Goal: Navigation & Orientation: Find specific page/section

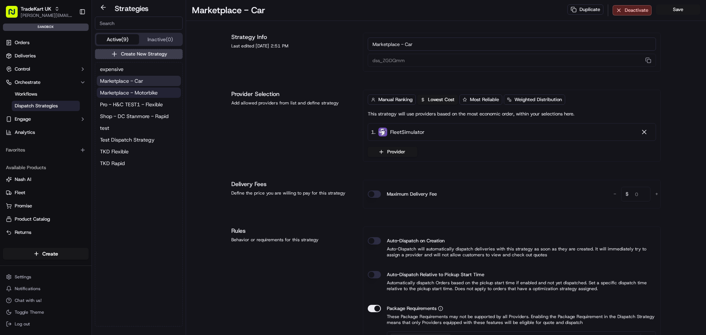
scroll to position [110, 0]
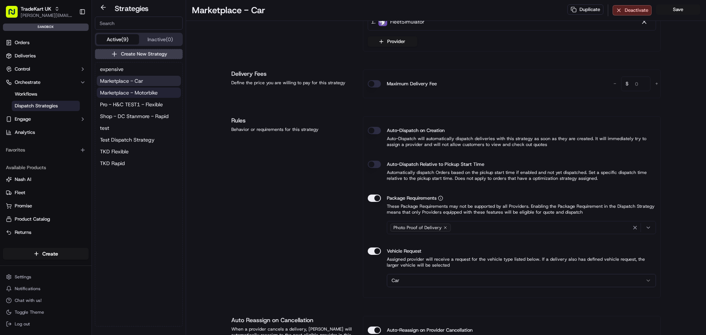
click at [141, 92] on span "Marketplace - Motorbike" at bounding box center [129, 92] width 58 height 7
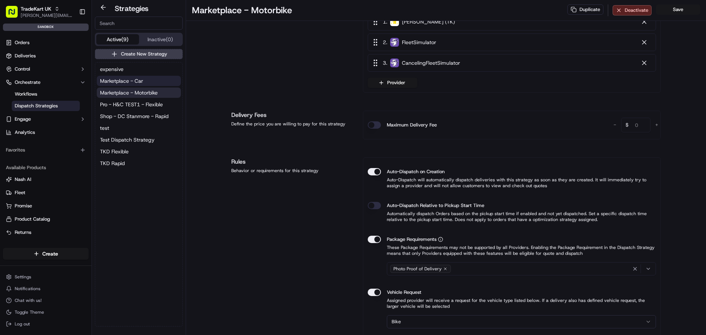
click at [150, 80] on button "Marketplace - Car" at bounding box center [139, 81] width 84 height 10
